Goal: Navigation & Orientation: Find specific page/section

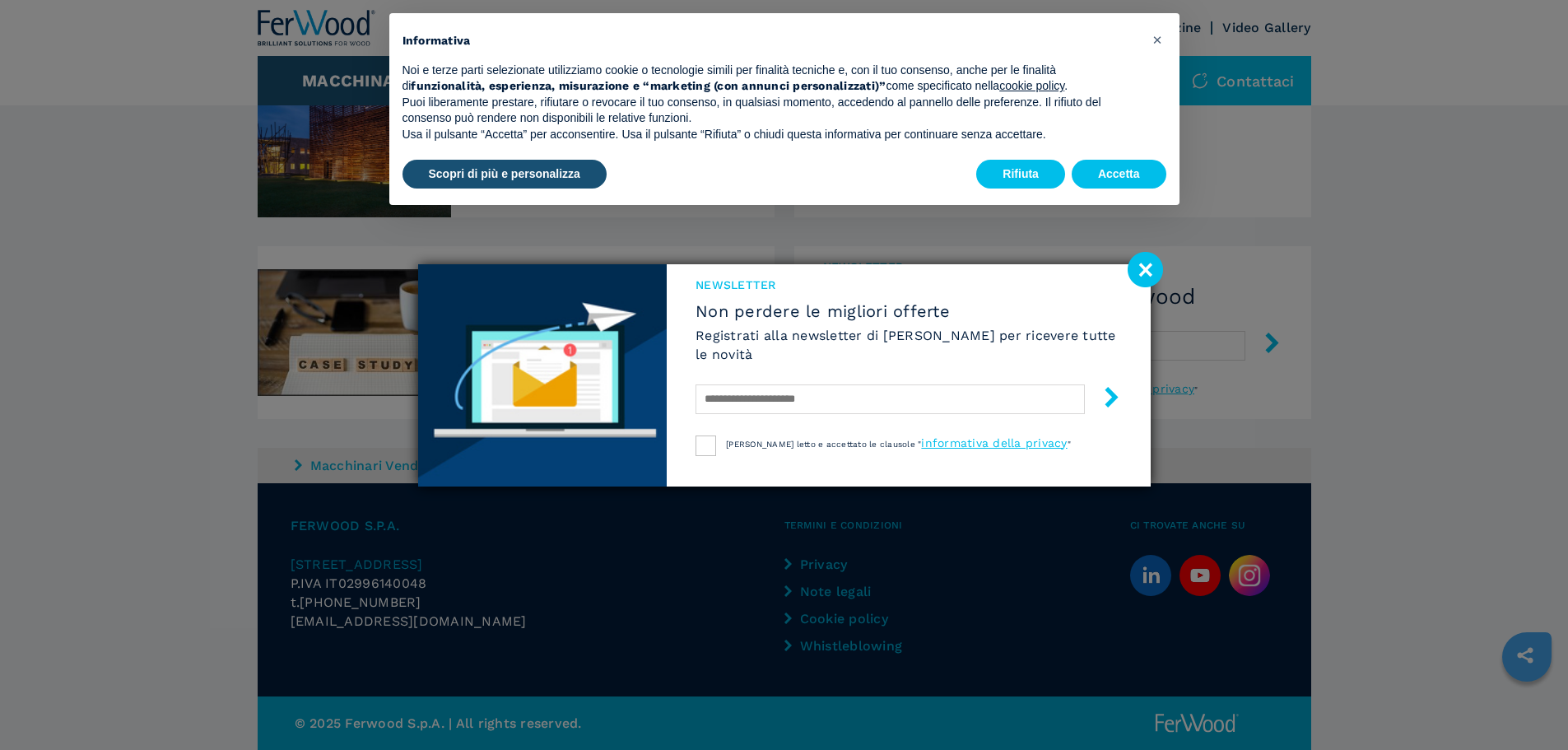
click at [169, 494] on div "NEWSLETTER Non perdere le migliori offerte Registrati alla newsletter di Ferwoo…" at bounding box center [784, 375] width 1568 height 750
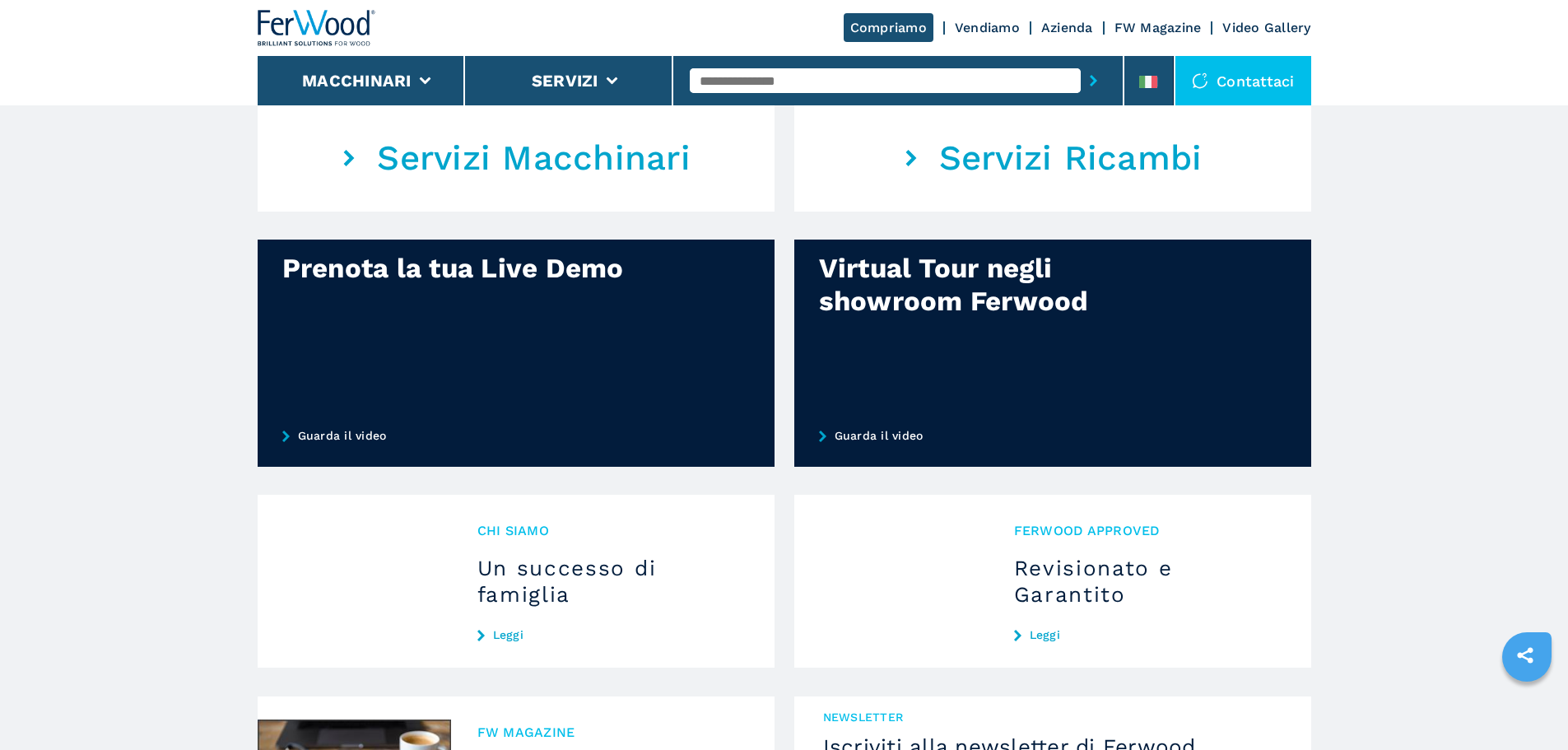
scroll to position [1317, 0]
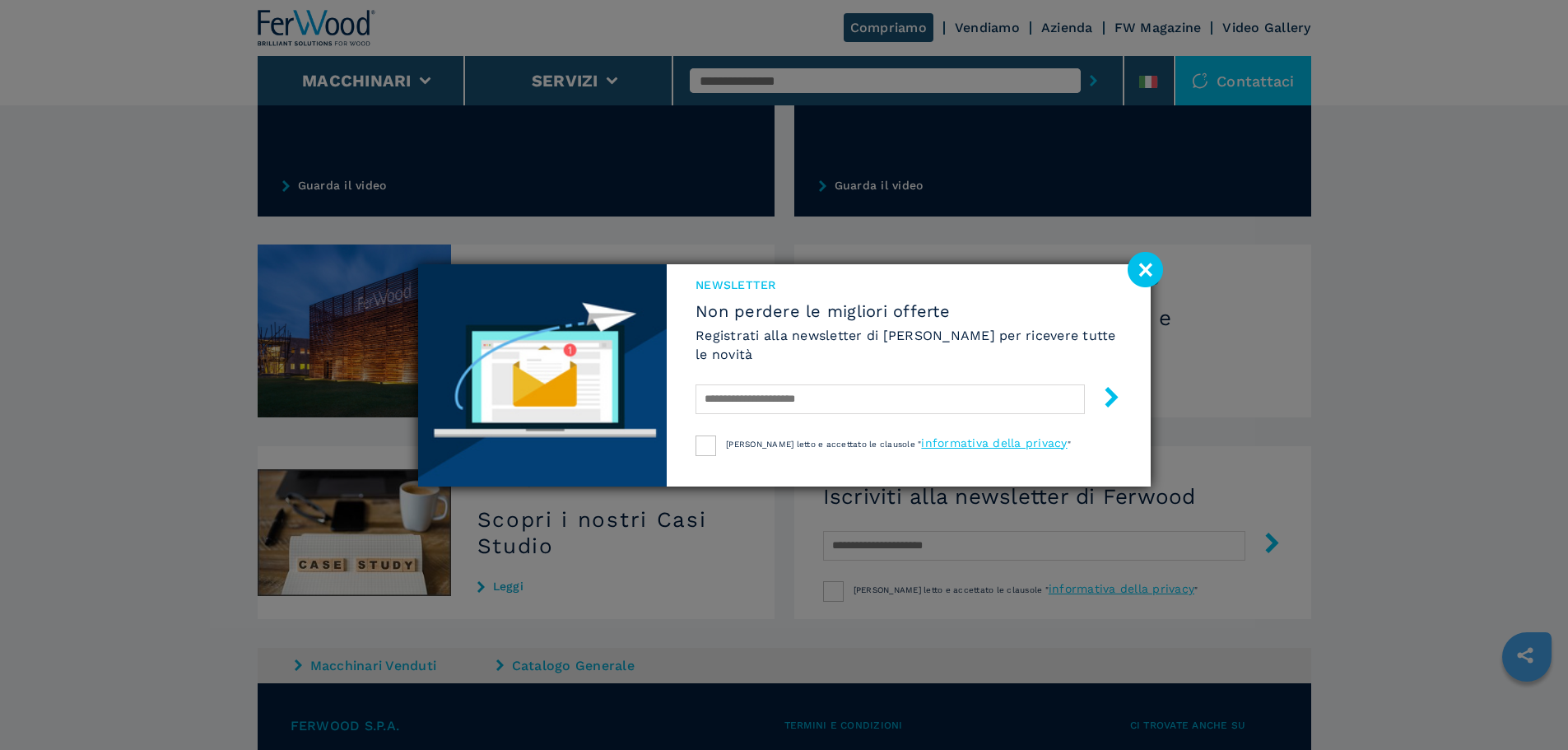
click at [1145, 268] on image at bounding box center [1146, 269] width 35 height 35
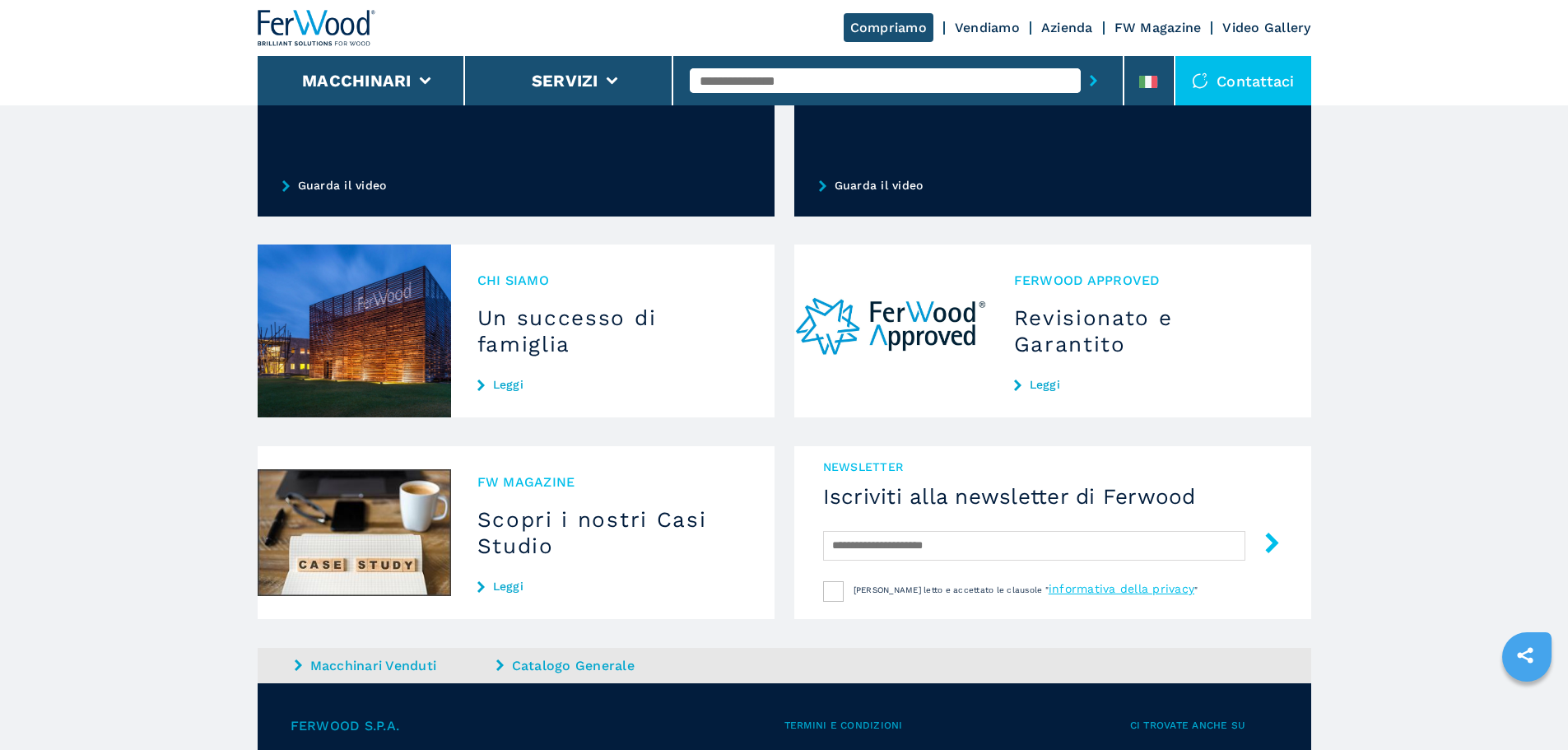
scroll to position [1547, 0]
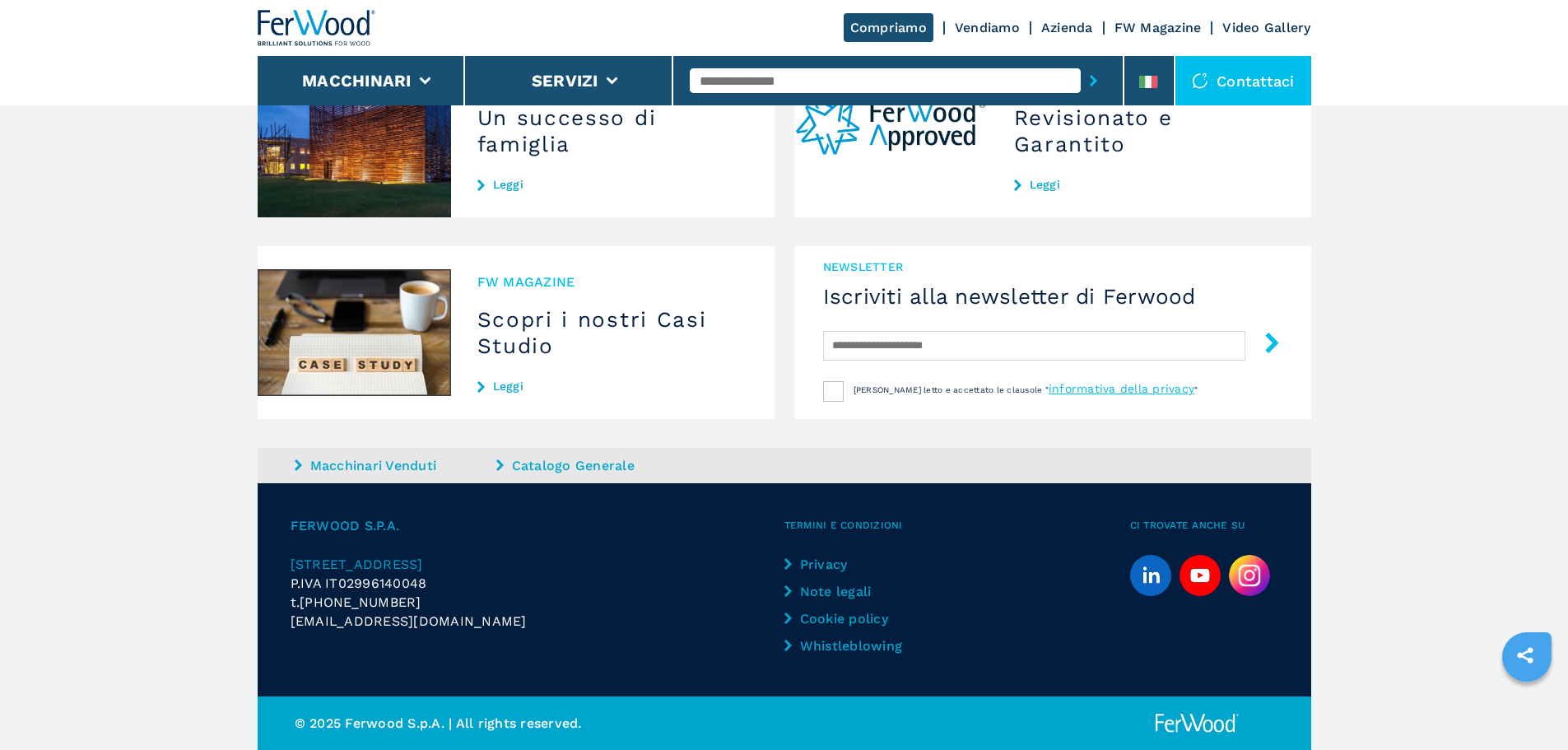
click at [360, 569] on span "[STREET_ADDRESS]" at bounding box center [357, 564] width 133 height 16
